Goal: Navigation & Orientation: Understand site structure

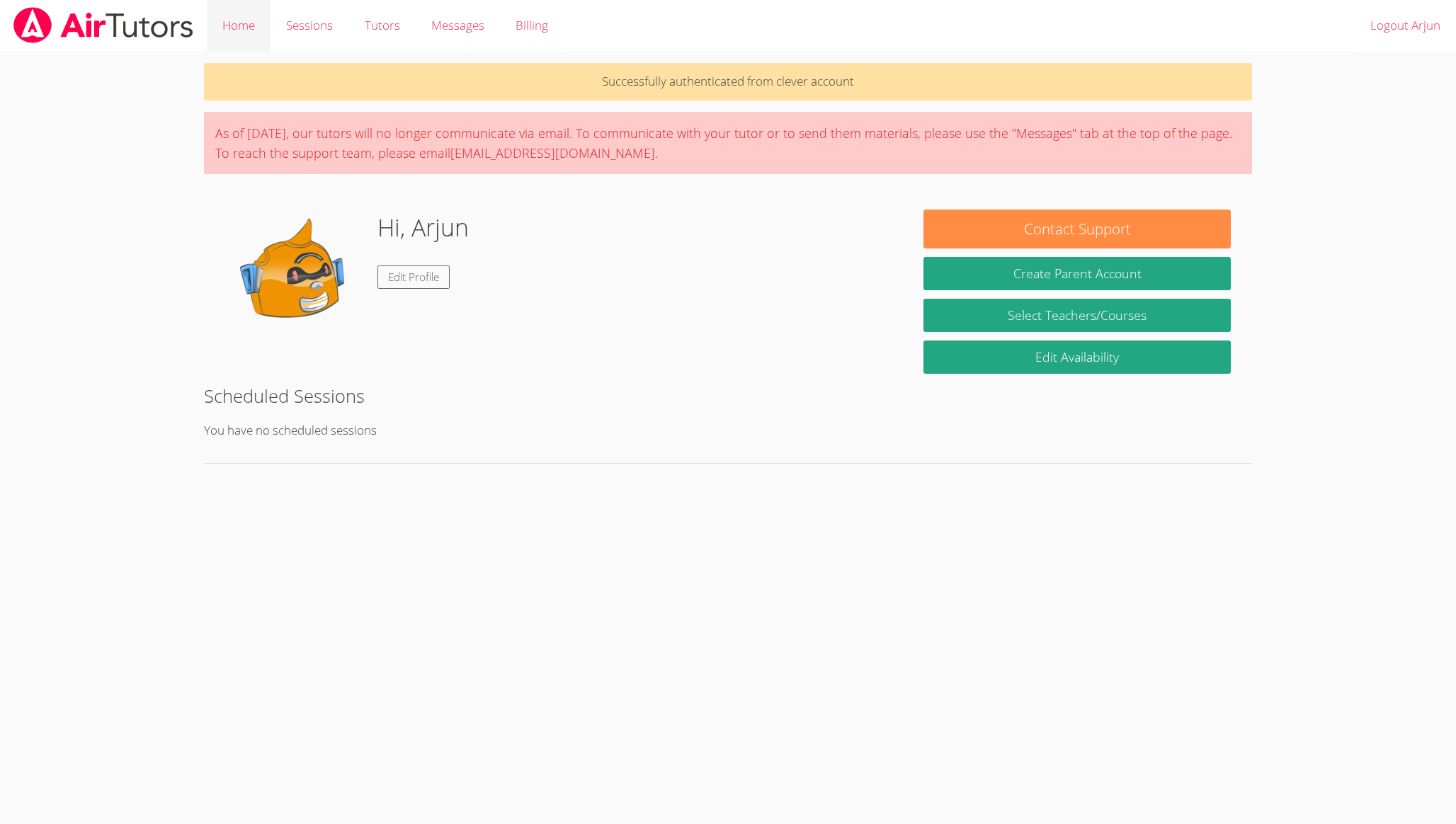
click at [242, 29] on link "Home" at bounding box center [239, 26] width 64 height 51
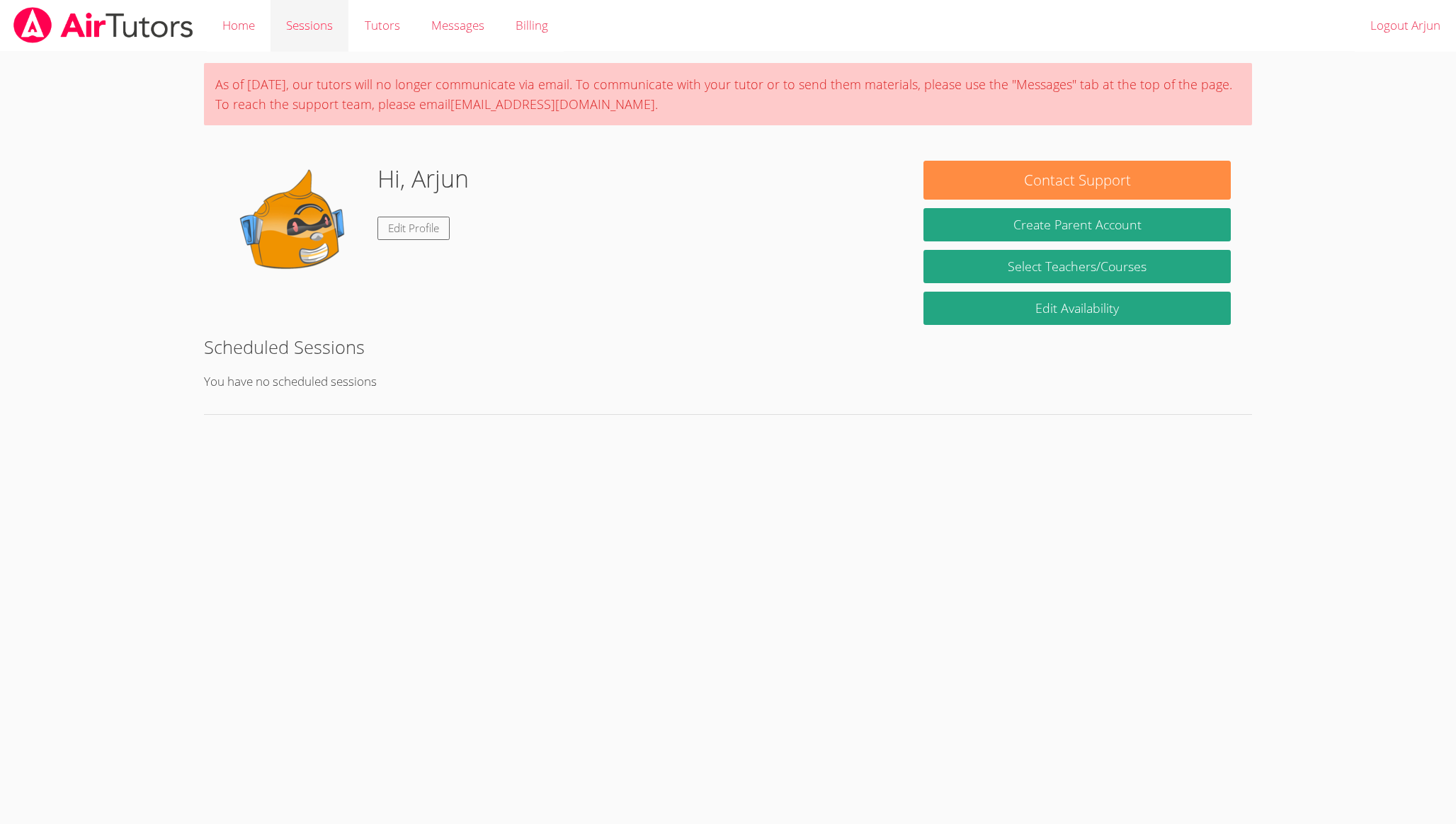
click at [314, 24] on link "Sessions" at bounding box center [309, 26] width 78 height 51
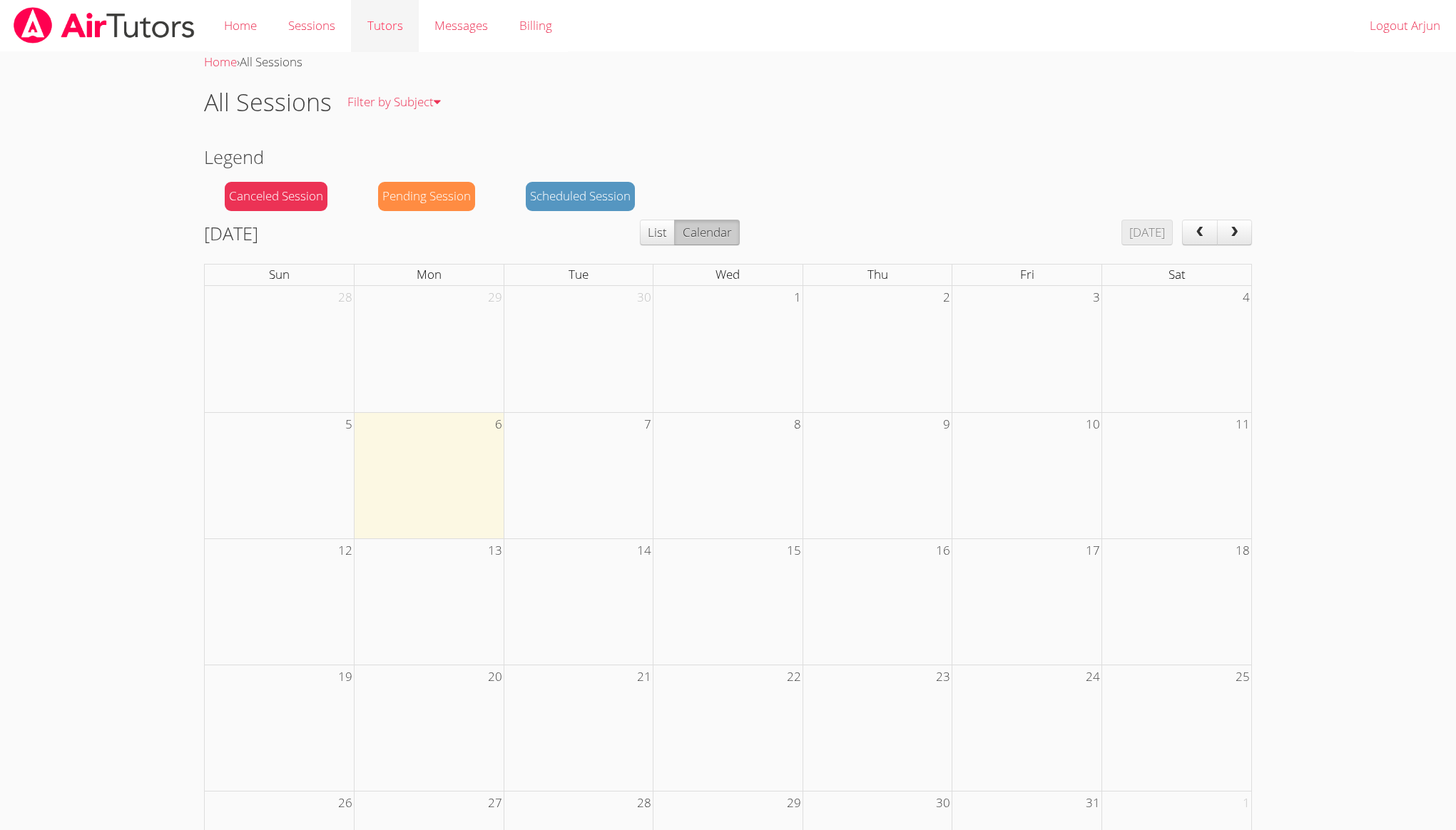
click at [375, 16] on link "Tutors" at bounding box center [384, 26] width 67 height 52
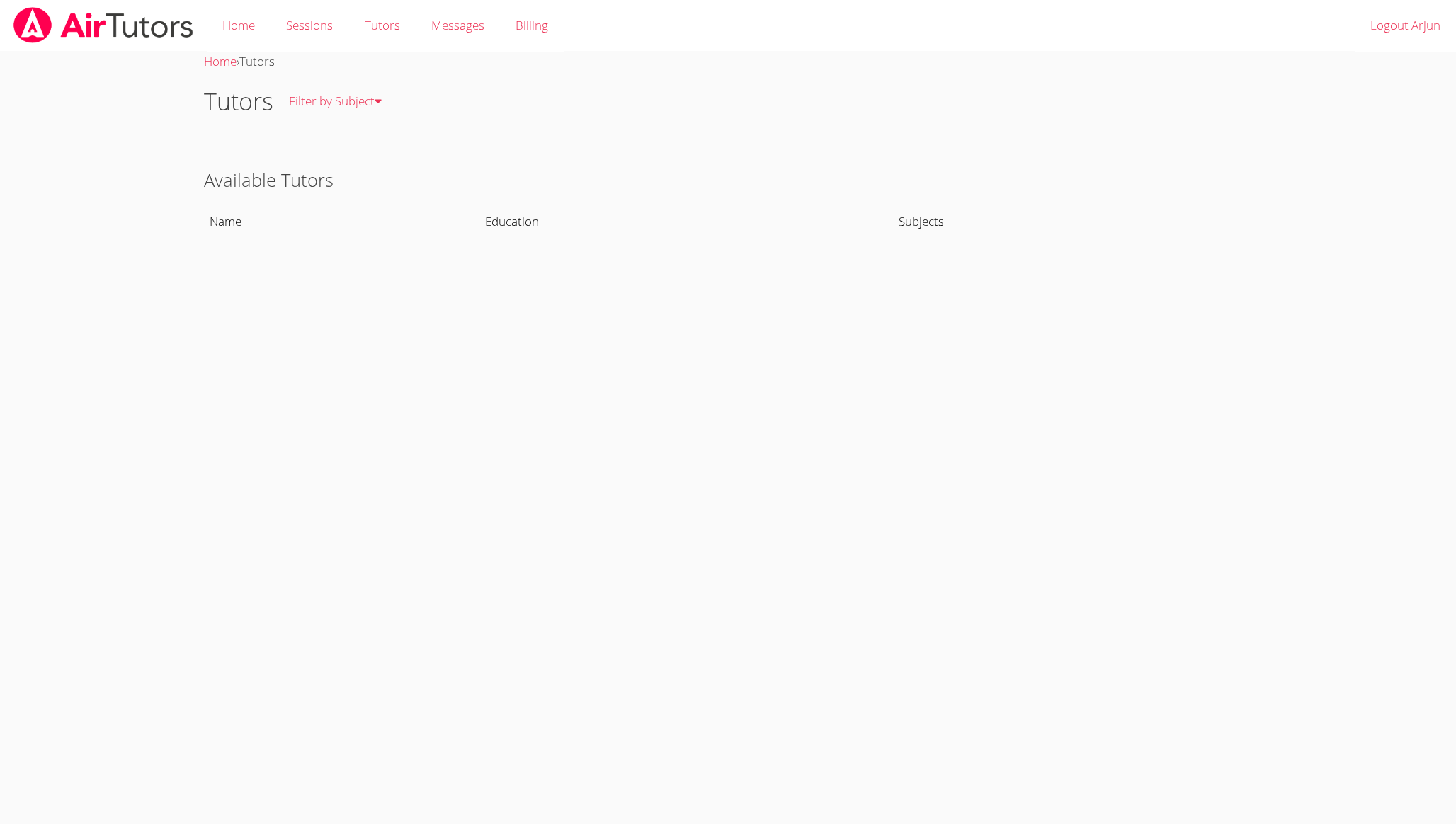
click at [447, 25] on span "Messages" at bounding box center [458, 25] width 53 height 16
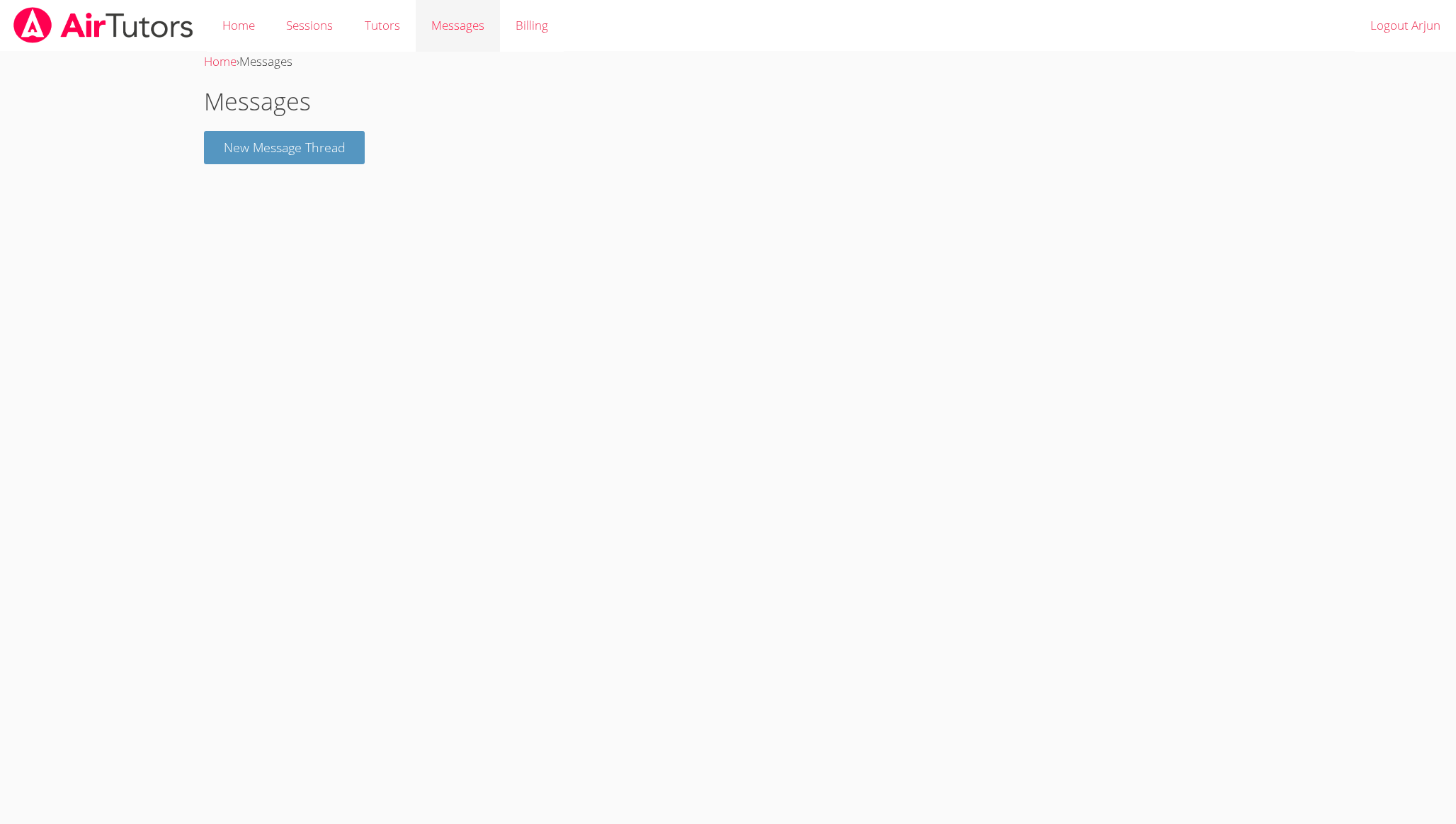
click at [497, 25] on link "Messages" at bounding box center [458, 26] width 84 height 51
click at [529, 25] on link "Billing" at bounding box center [532, 26] width 64 height 51
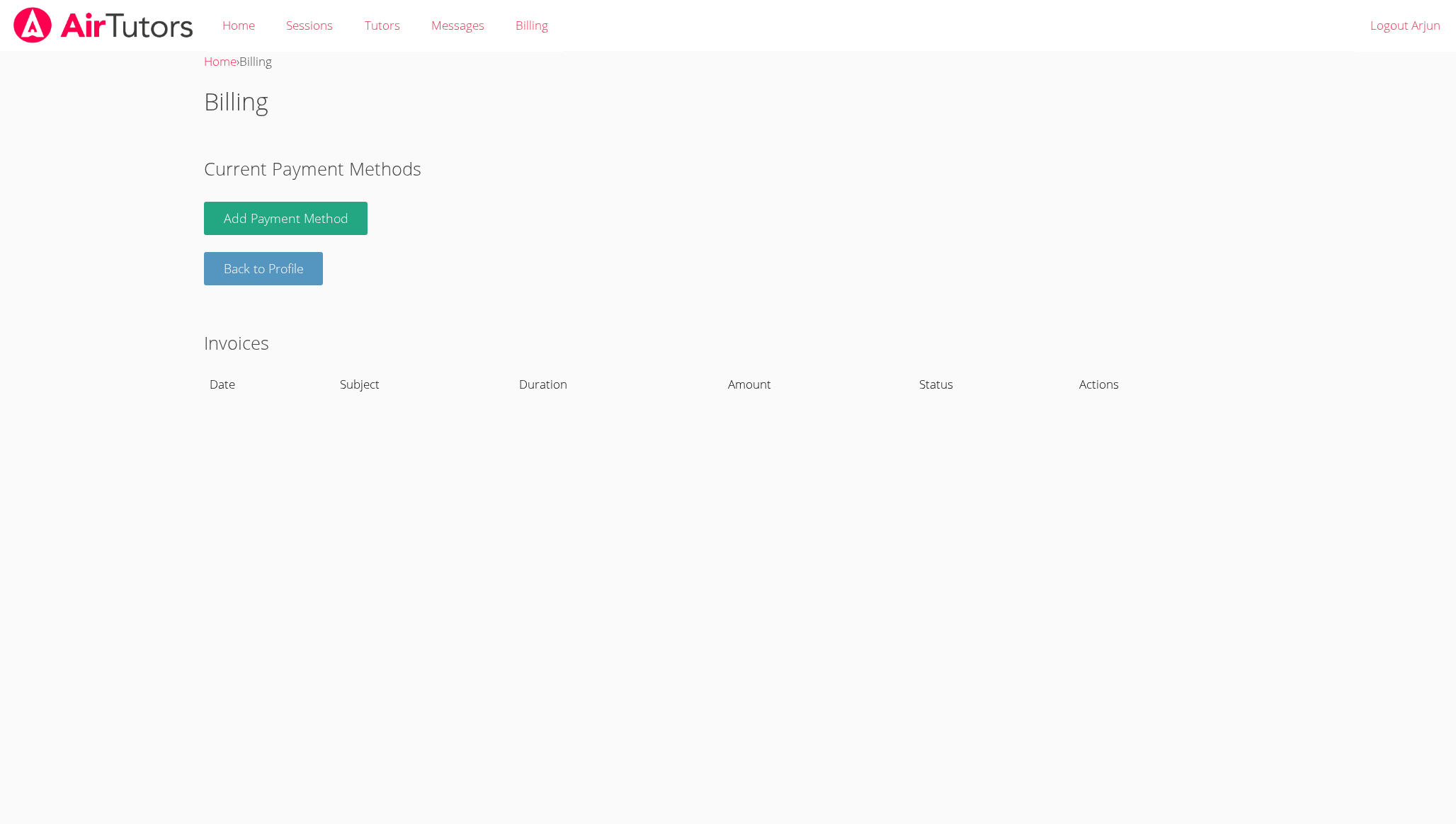
click at [58, 24] on img at bounding box center [103, 25] width 182 height 36
